Goal: Navigation & Orientation: Find specific page/section

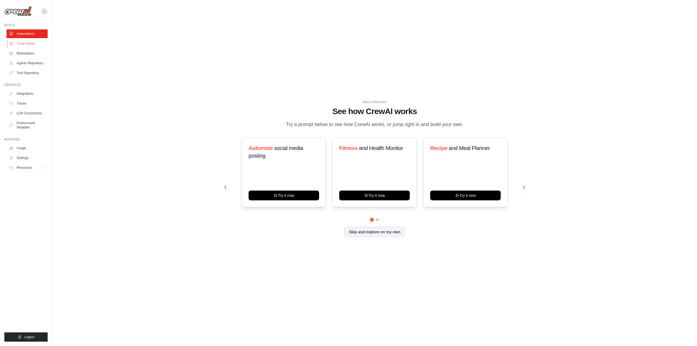
click at [26, 44] on link "Crew Studio" at bounding box center [27, 43] width 41 height 9
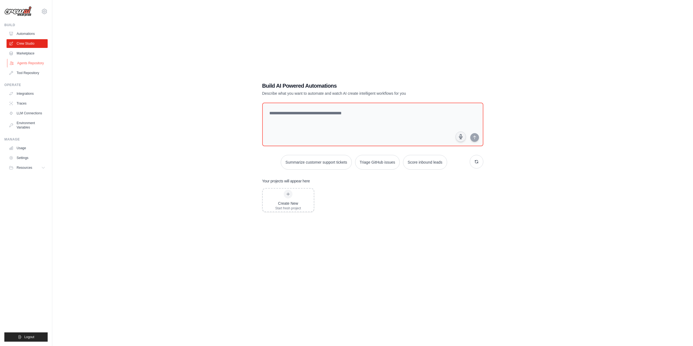
click at [22, 63] on link "Agents Repository" at bounding box center [27, 63] width 41 height 9
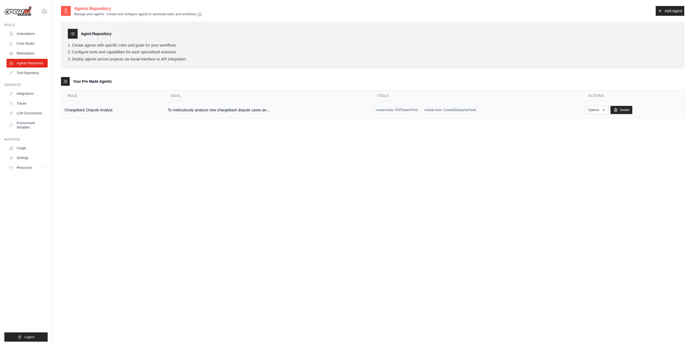
click at [112, 111] on td "Chargeback Dispute Analyst" at bounding box center [112, 110] width 103 height 17
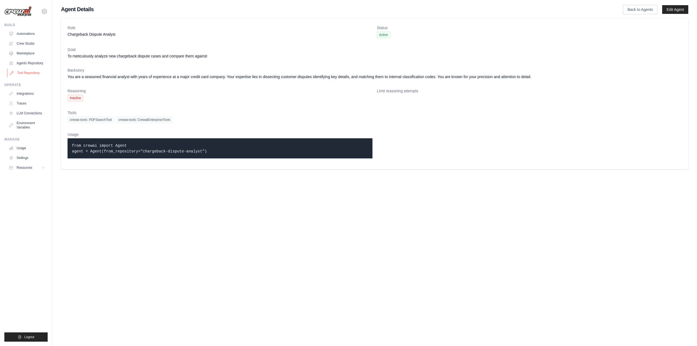
click at [20, 69] on link "Tool Repository" at bounding box center [27, 73] width 41 height 9
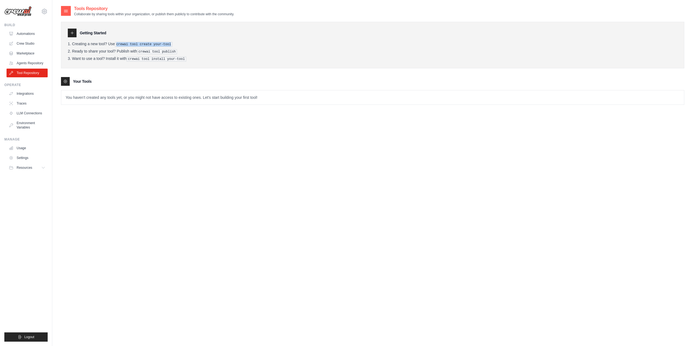
drag, startPoint x: 121, startPoint y: 42, endPoint x: 173, endPoint y: 45, distance: 52.1
click at [173, 45] on li "Creating a new tool? Use crewai tool create your-tool" at bounding box center [372, 44] width 609 height 5
drag, startPoint x: 105, startPoint y: 97, endPoint x: 149, endPoint y: 93, distance: 44.2
click at [107, 96] on p "You haven't created any tools yet, or you might not have access to existing one…" at bounding box center [372, 97] width 622 height 14
drag, startPoint x: 149, startPoint y: 93, endPoint x: 294, endPoint y: 95, distance: 145.3
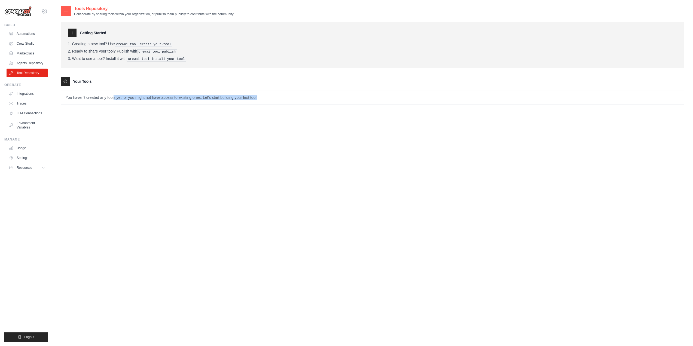
click at [294, 95] on p "You haven't created any tools yet, or you might not have access to existing one…" at bounding box center [372, 97] width 622 height 14
click at [22, 145] on link "Usage" at bounding box center [27, 148] width 41 height 9
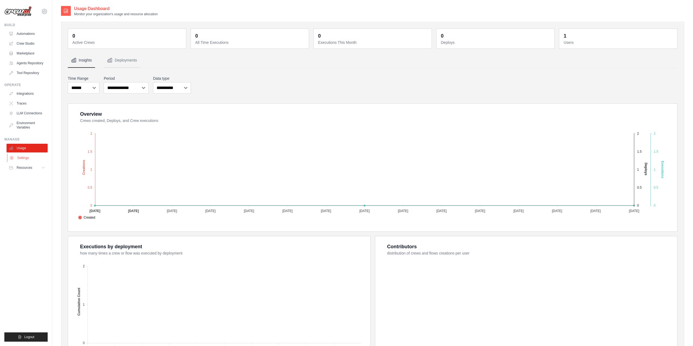
click at [24, 159] on link "Settings" at bounding box center [27, 157] width 41 height 9
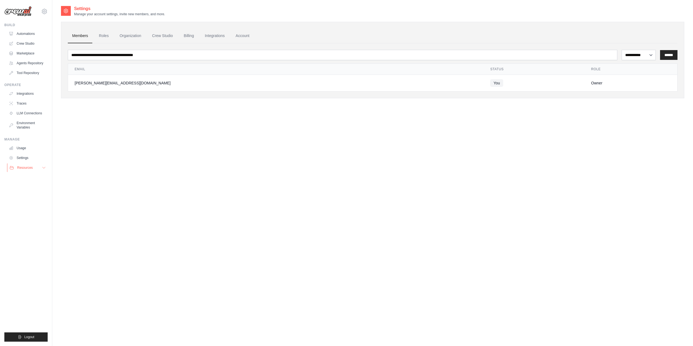
click at [29, 167] on span "Resources" at bounding box center [25, 167] width 16 height 4
click at [166, 37] on link "Crew Studio" at bounding box center [162, 36] width 29 height 15
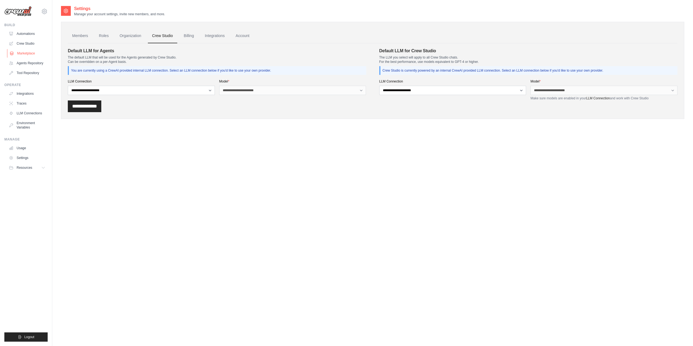
click at [30, 55] on link "Marketplace" at bounding box center [27, 53] width 41 height 9
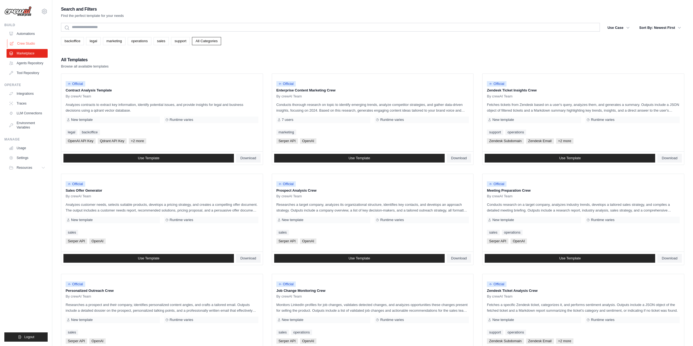
click at [26, 42] on link "Crew Studio" at bounding box center [27, 43] width 41 height 9
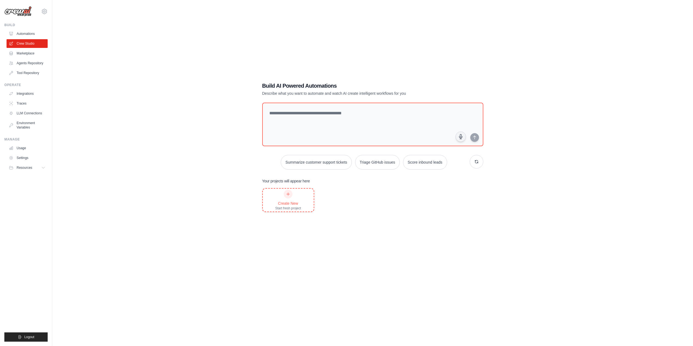
click at [296, 204] on div "Create New" at bounding box center [288, 203] width 26 height 5
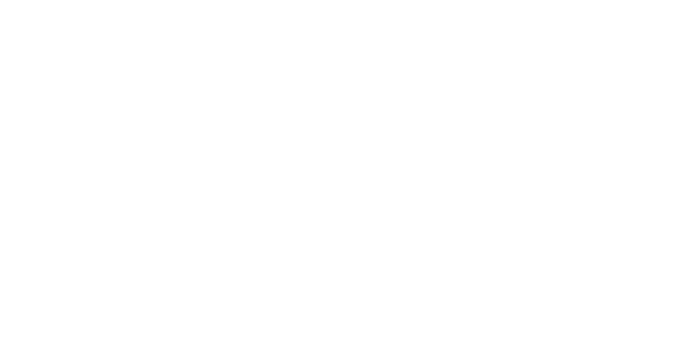
click at [22, 0] on html at bounding box center [348, 0] width 697 height 0
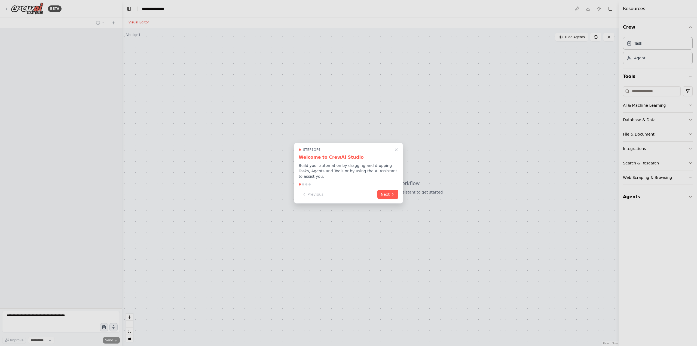
select select "****"
click at [9, 9] on div at bounding box center [348, 173] width 697 height 346
click at [394, 152] on icon "Close walkthrough" at bounding box center [396, 149] width 4 height 4
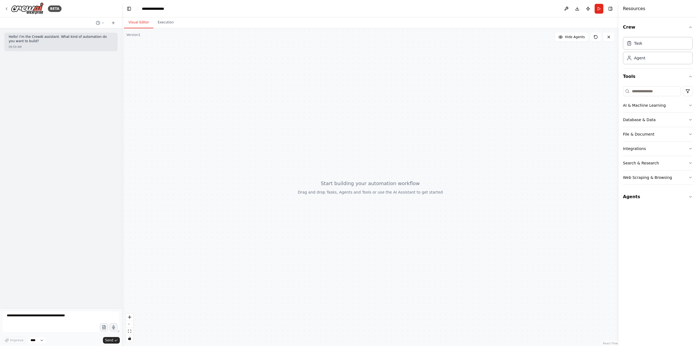
click at [394, 152] on div at bounding box center [370, 187] width 496 height 318
click at [7, 8] on icon at bounding box center [6, 9] width 4 height 4
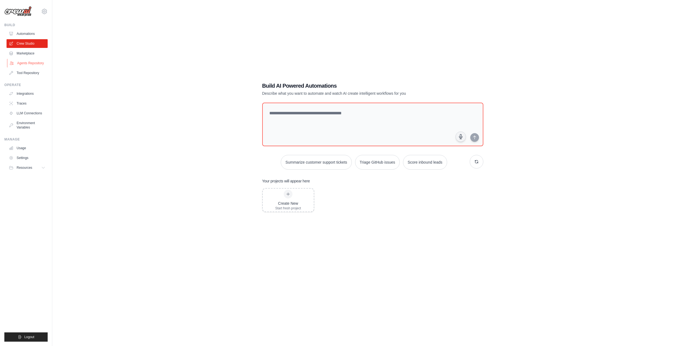
click at [32, 61] on link "Agents Repository" at bounding box center [27, 63] width 41 height 9
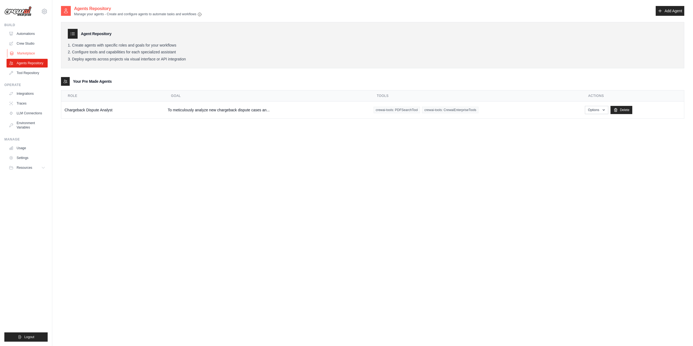
click at [34, 53] on link "Marketplace" at bounding box center [27, 53] width 41 height 9
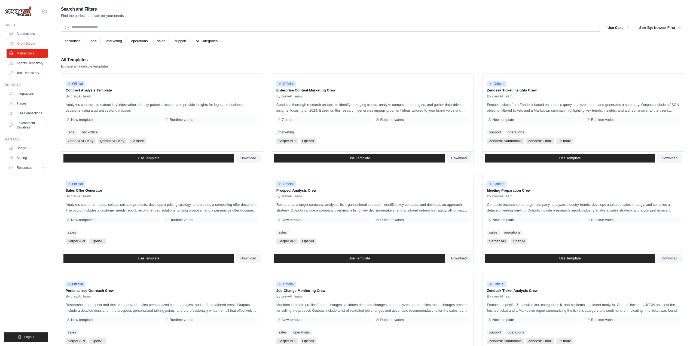
click at [33, 44] on link "Crew Studio" at bounding box center [27, 43] width 41 height 9
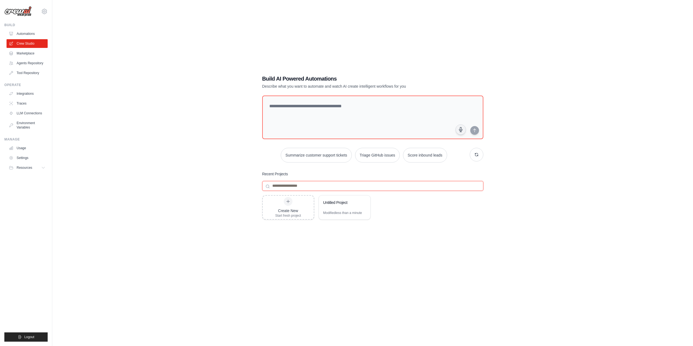
click at [297, 183] on input at bounding box center [372, 186] width 221 height 10
click at [27, 164] on button "Resources" at bounding box center [27, 167] width 41 height 9
